Goal: Transaction & Acquisition: Purchase product/service

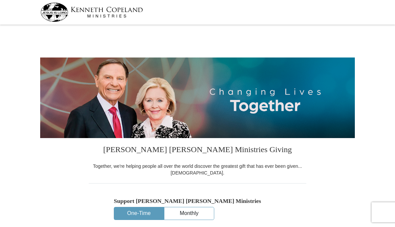
select select "GA"
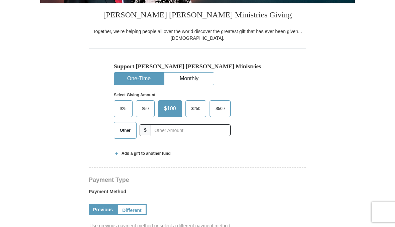
scroll to position [135, 0]
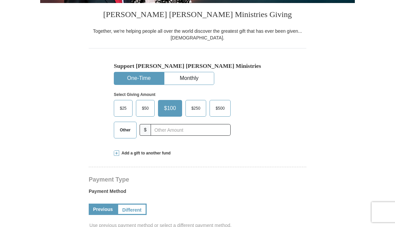
click at [227, 105] on span "$500" at bounding box center [220, 109] width 16 height 10
click at [0, 0] on input "$500" at bounding box center [0, 0] width 0 height 0
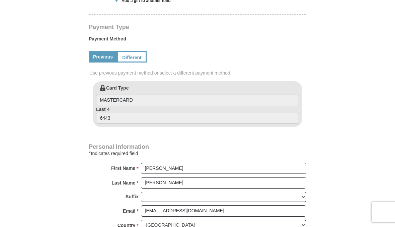
scroll to position [288, 0]
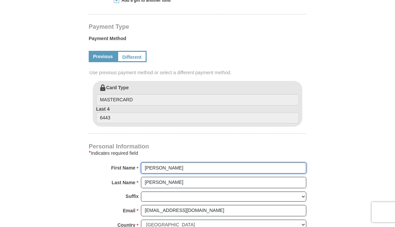
click at [177, 169] on input "[PERSON_NAME]" at bounding box center [223, 168] width 165 height 11
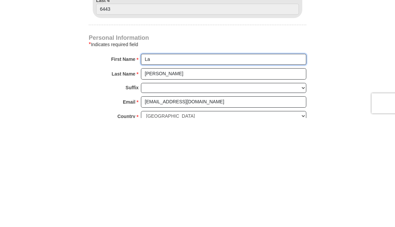
type input "L"
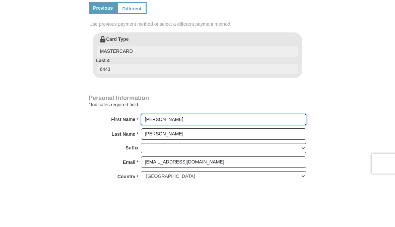
type input "William"
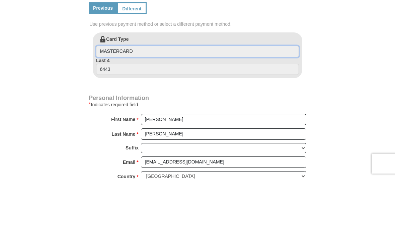
click at [150, 95] on input "MASTERCARD" at bounding box center [197, 100] width 203 height 11
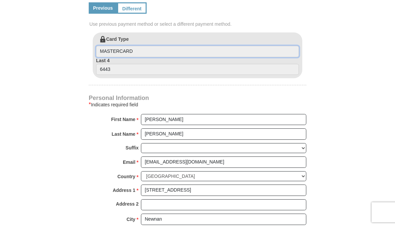
click at [149, 50] on input "MASTERCARD" at bounding box center [197, 51] width 203 height 11
click at [165, 51] on input "MASTERCARD" at bounding box center [197, 51] width 203 height 11
click at [173, 51] on input "MASTERCARD" at bounding box center [197, 51] width 203 height 11
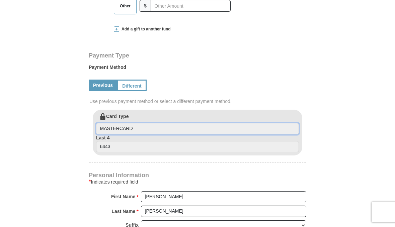
scroll to position [259, 0]
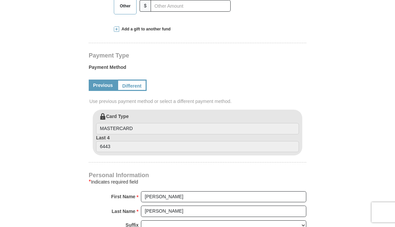
click at [141, 84] on link "Different" at bounding box center [131, 85] width 29 height 11
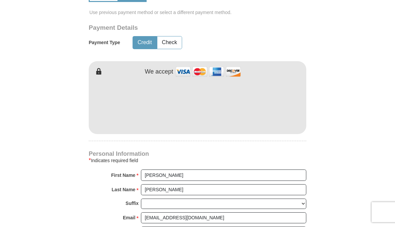
scroll to position [350, 0]
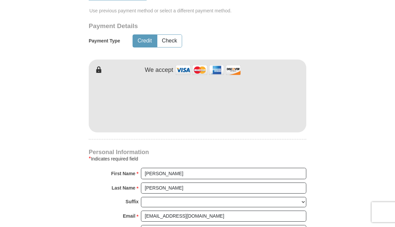
click at [185, 70] on img at bounding box center [208, 70] width 67 height 14
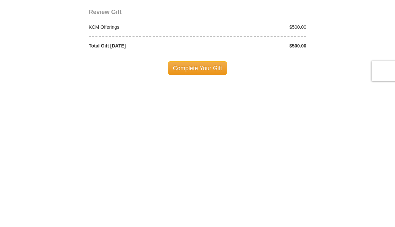
scroll to position [542, 0]
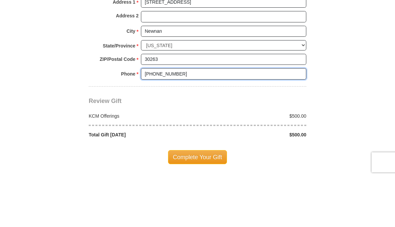
click at [192, 119] on input "[PHONE_NUMBER]" at bounding box center [223, 124] width 165 height 11
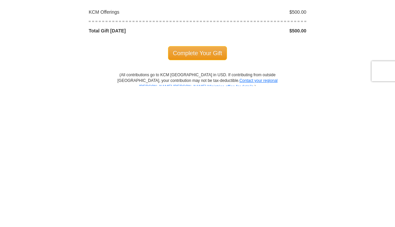
scroll to position [561, 0]
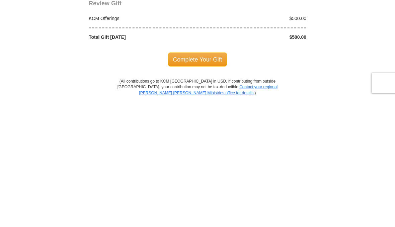
type input "(404) 219 3049"
click at [212, 182] on span "Complete Your Gift" at bounding box center [197, 189] width 59 height 14
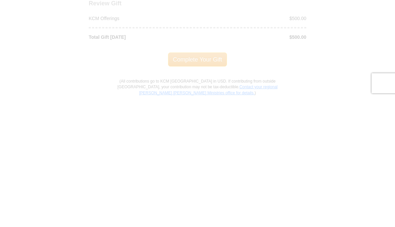
scroll to position [690, 0]
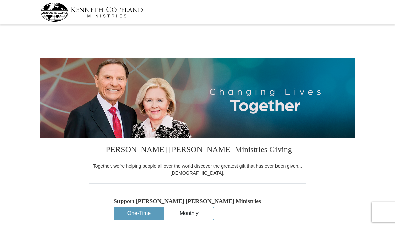
select select "GA"
